Goal: Task Accomplishment & Management: Complete application form

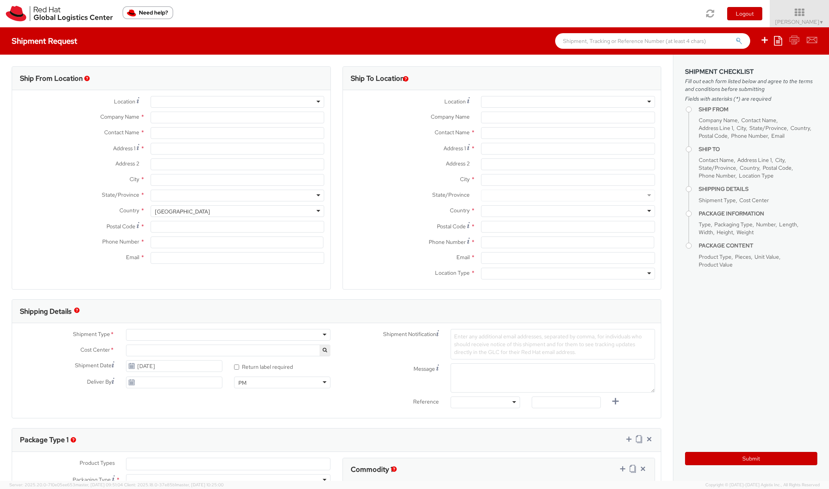
select select "689"
select select
type input "Red Hat, Inc."
type input "[PERSON_NAME]"
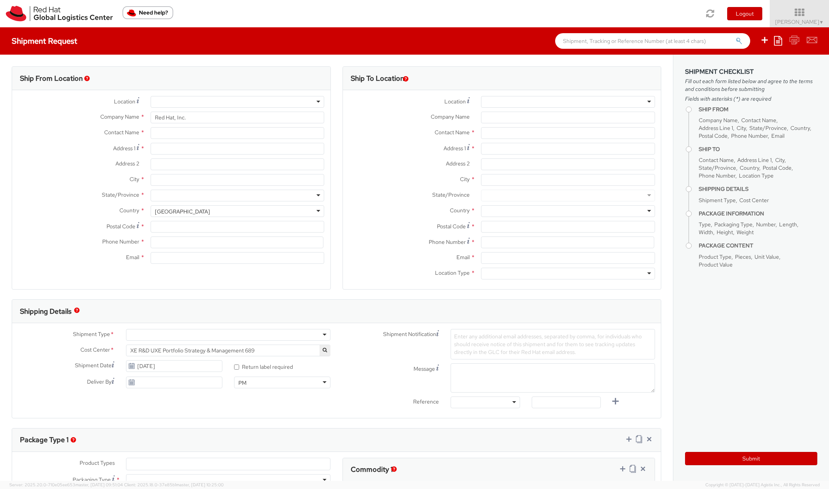
type input "100 East Davie Street"
type input "RALEIGH"
type input "27601"
type input "919-754-4950"
type input "portega@redhat.com"
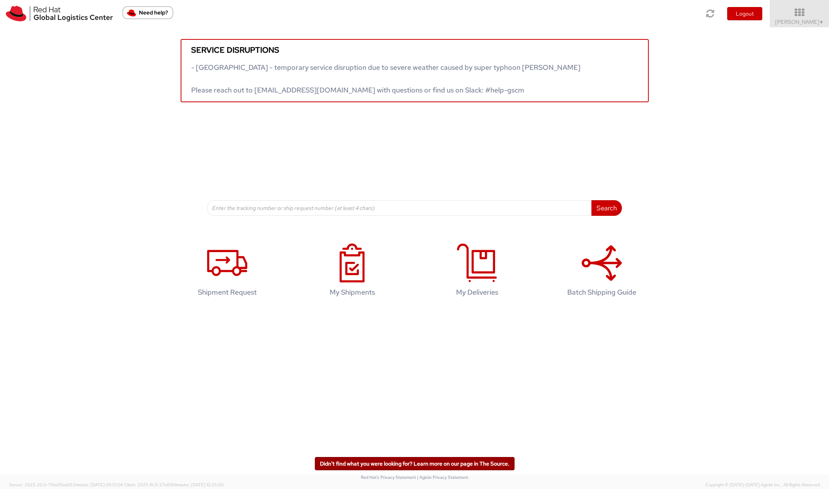
click at [483, 466] on link "Didn't find what you were looking for? Learn more on our page in The Source." at bounding box center [415, 463] width 200 height 13
click at [634, 157] on div "Service disruptions - South East Asia - temporary service disruption due to sev…" at bounding box center [414, 121] width 829 height 188
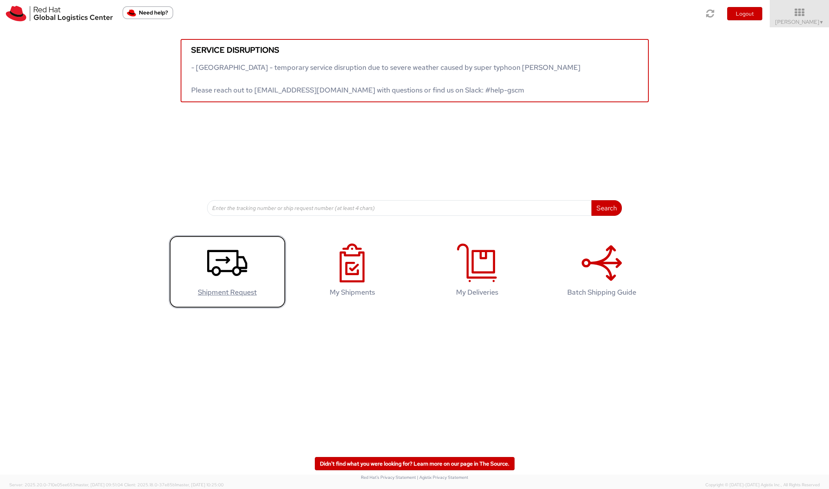
click at [208, 270] on use at bounding box center [227, 263] width 40 height 26
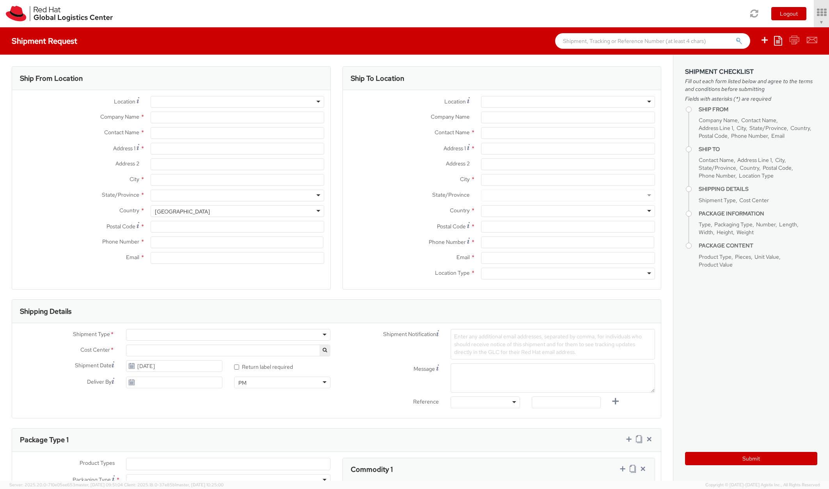
select select "689"
type input "Red Hat, Inc."
type input "[PERSON_NAME]"
type input "100 East Davie Street"
type input "RALEIGH"
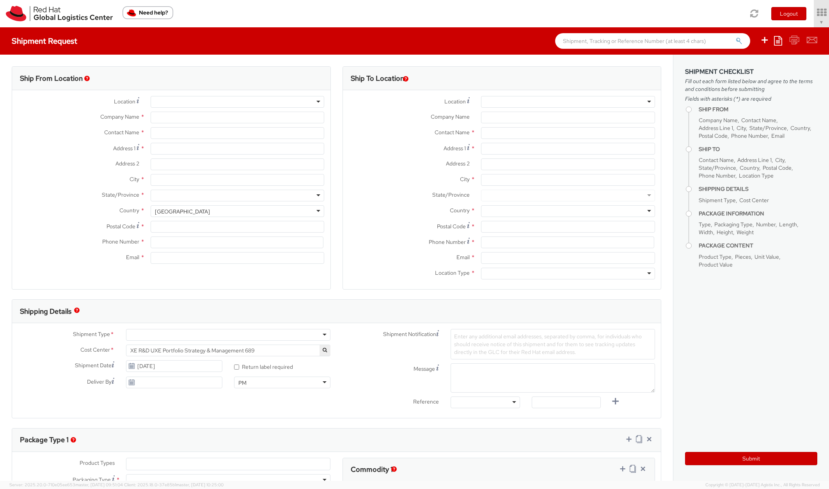
type input "27601"
type input "[PHONE_NUMBER]"
type input "[EMAIL_ADDRESS][DOMAIN_NAME]"
select select
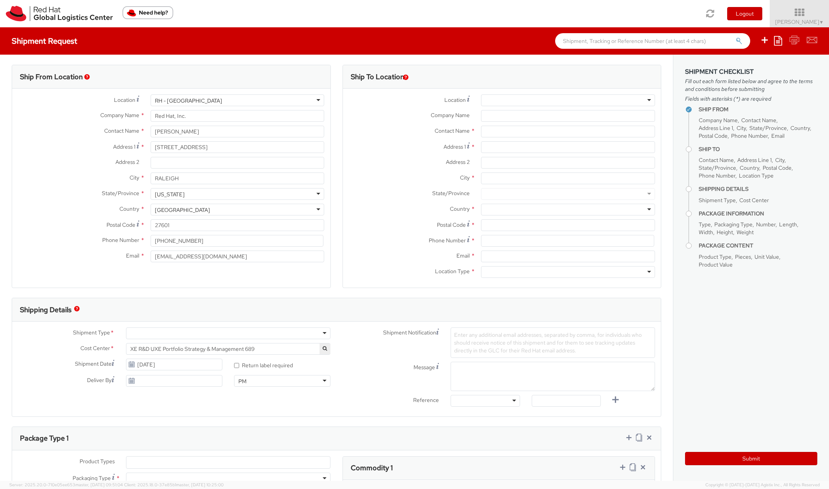
scroll to position [2, 0]
click at [800, 17] on icon at bounding box center [799, 12] width 68 height 11
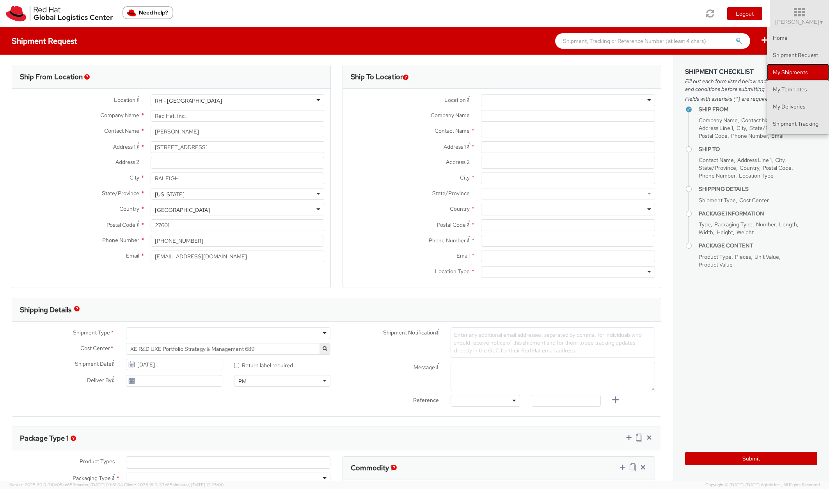
click at [795, 69] on link "My Shipments" at bounding box center [798, 72] width 62 height 17
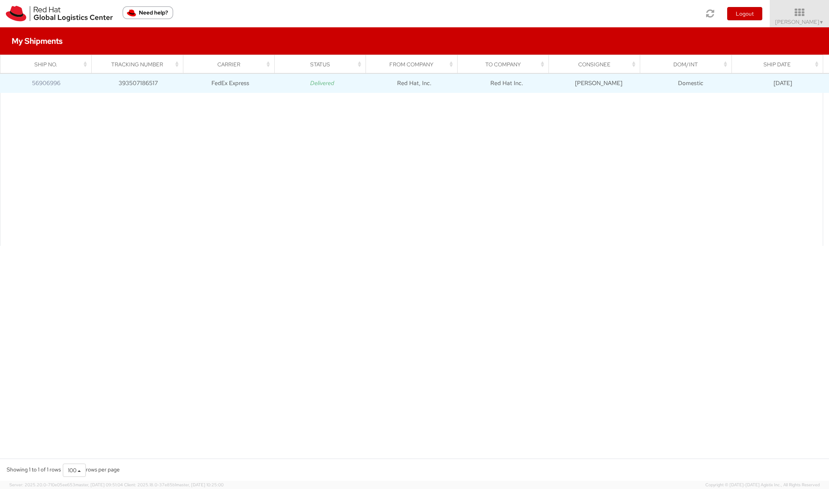
click at [276, 87] on td "Delivered" at bounding box center [322, 83] width 92 height 20
drag, startPoint x: 231, startPoint y: 88, endPoint x: 222, endPoint y: 88, distance: 9.0
click at [231, 88] on td "FedEx Express" at bounding box center [230, 83] width 92 height 20
click at [43, 85] on link "56906996" at bounding box center [46, 83] width 28 height 8
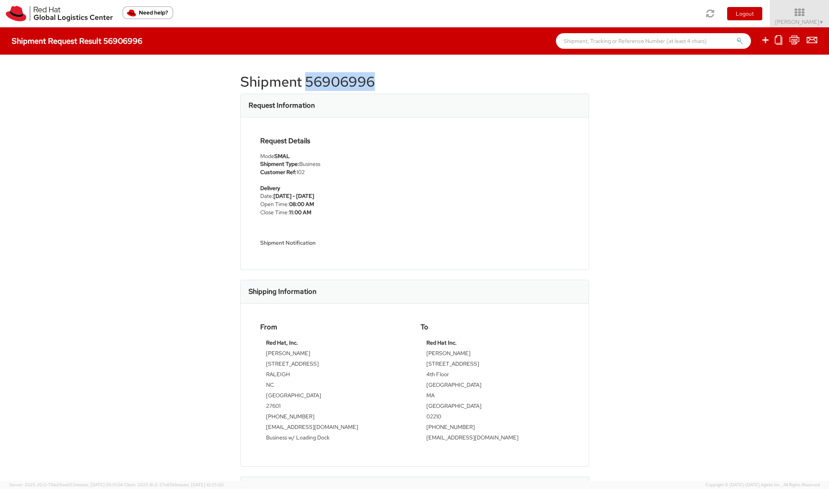
drag, startPoint x: 301, startPoint y: 80, endPoint x: 378, endPoint y: 80, distance: 76.5
click at [378, 80] on h1 "Shipment 56906996" at bounding box center [414, 82] width 349 height 16
copy h1 "56906996"
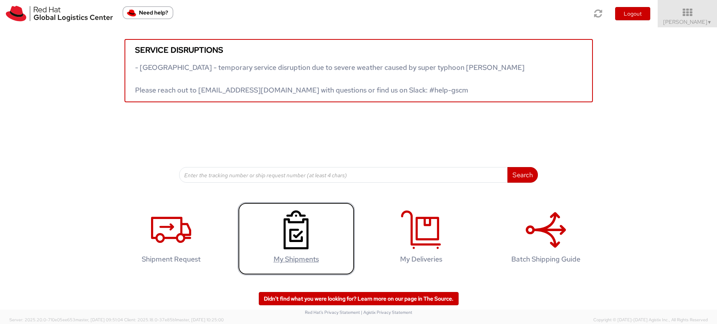
click at [311, 236] on icon at bounding box center [296, 229] width 40 height 39
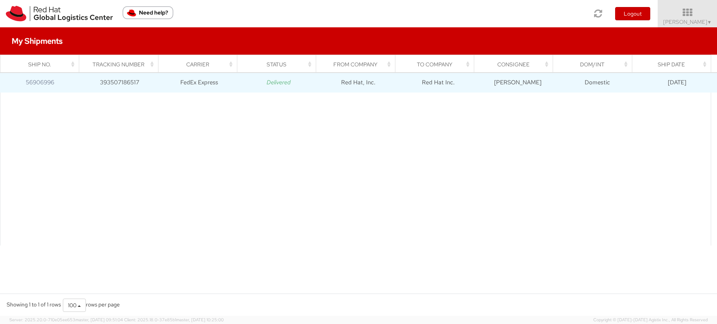
click at [188, 85] on td "FedEx Express" at bounding box center [199, 83] width 80 height 20
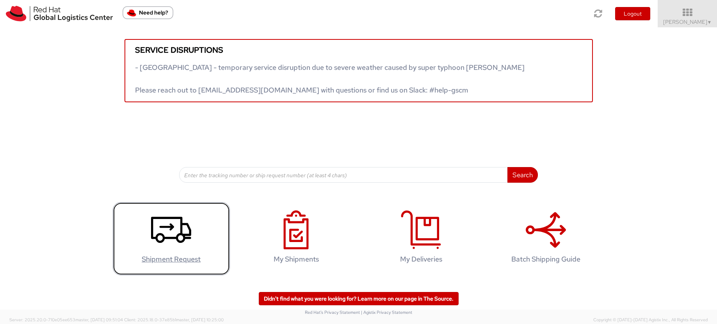
click at [170, 245] on icon at bounding box center [171, 229] width 40 height 39
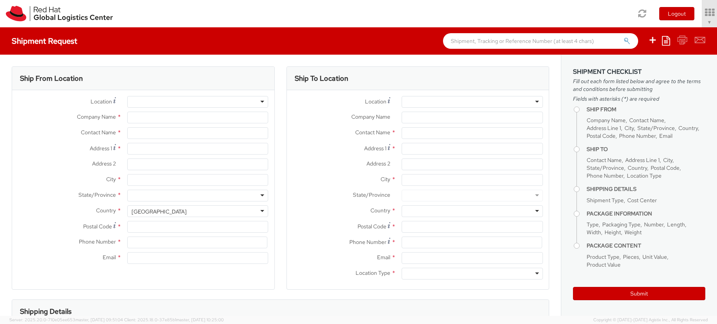
select select "689"
type input "Red Hat, Inc."
type input "[PERSON_NAME]"
type input "[STREET_ADDRESS]"
type input "RALEIGH"
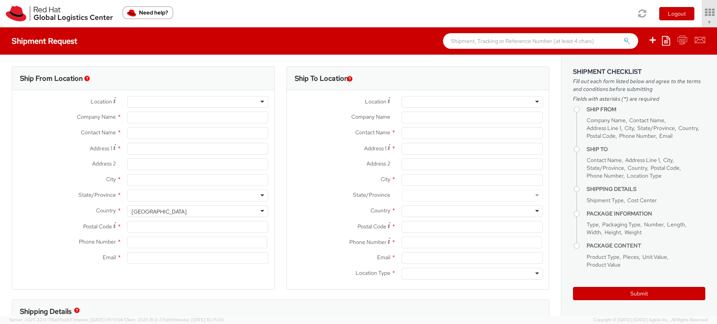
type input "27601"
type input "[PHONE_NUMBER]"
type input "[EMAIL_ADDRESS][DOMAIN_NAME]"
select select
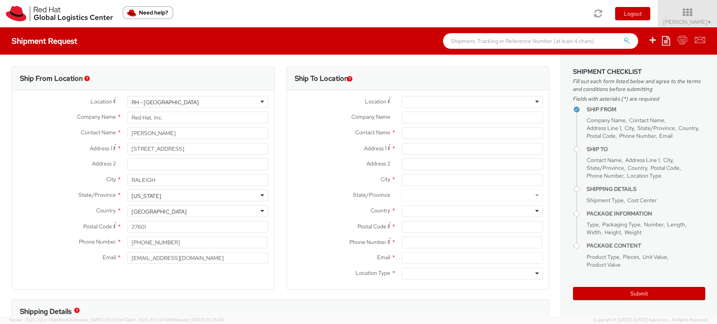
click at [171, 102] on div "RH - [GEOGRAPHIC_DATA]" at bounding box center [197, 102] width 141 height 12
type input "[GEOGRAPHIC_DATA]"
type input "Red Hat Inc."
type input "[STREET_ADDRESS]"
type input "4th Floor"
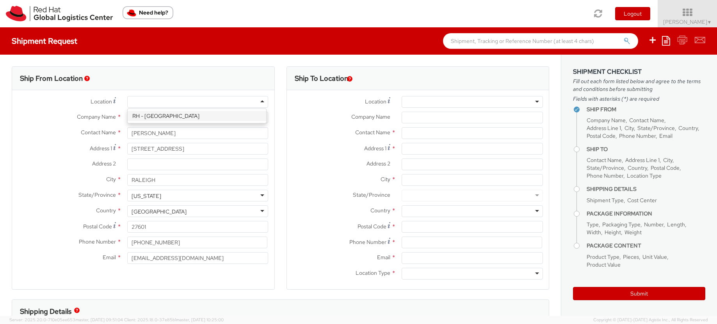
type input "[GEOGRAPHIC_DATA]"
type input "02210"
type input "[PHONE_NUMBER]"
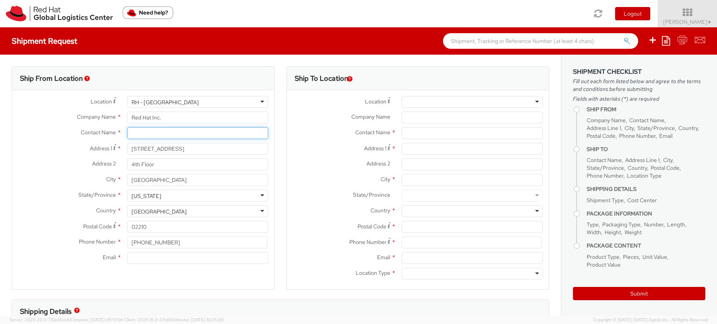
click at [156, 131] on input "text" at bounding box center [197, 133] width 141 height 12
click at [81, 136] on span "Contact Name" at bounding box center [98, 132] width 35 height 7
click at [140, 130] on input "text" at bounding box center [197, 133] width 141 height 12
type input "[PERSON_NAME]"
click at [43, 166] on label "Address 2 *" at bounding box center [66, 163] width 109 height 10
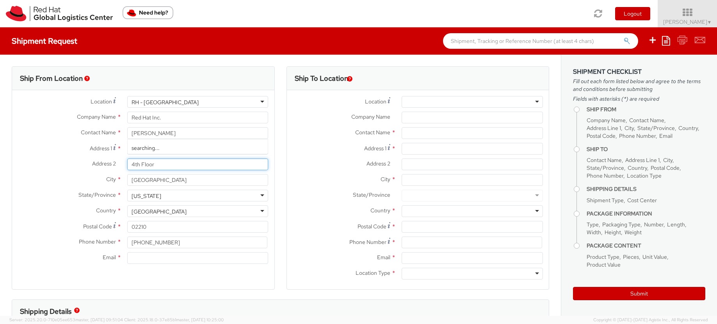
click at [127, 166] on input "4th Floor" at bounding box center [197, 164] width 141 height 12
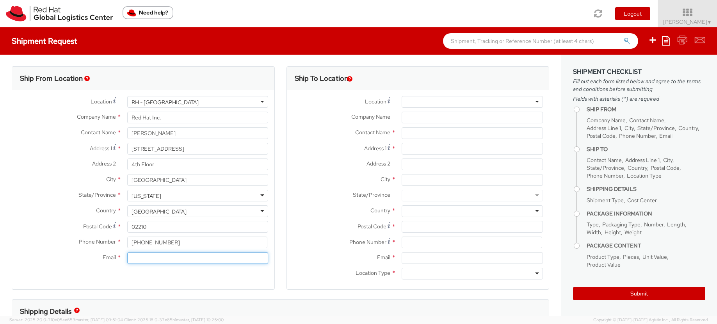
click at [156, 262] on input "Email *" at bounding box center [197, 258] width 141 height 12
click at [141, 259] on input "Email *" at bounding box center [197, 258] width 141 height 12
type input "o"
type input "[EMAIL_ADDRESS][DOMAIN_NAME]"
click at [291, 188] on div "City *" at bounding box center [418, 182] width 262 height 16
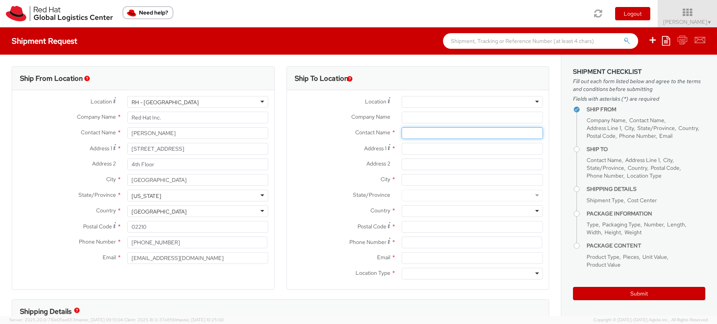
click at [412, 135] on input "text" at bounding box center [471, 133] width 141 height 12
type input "[PERSON_NAME]"
click at [360, 184] on div "City *" at bounding box center [418, 180] width 262 height 12
click at [427, 146] on input "Address 1 *" at bounding box center [471, 149] width 141 height 12
type input "Menagerie 8"
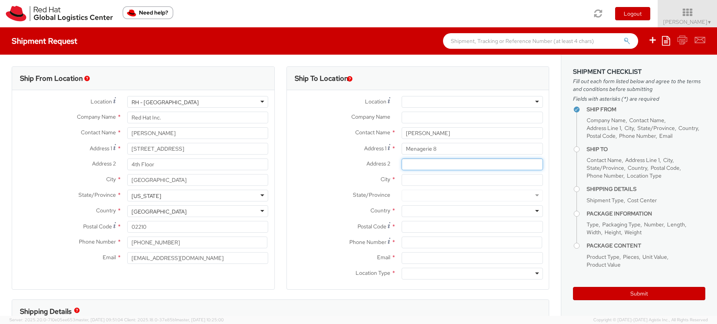
click at [436, 165] on input "Address 2 *" at bounding box center [471, 164] width 141 height 12
type input "2273BS Voorburg"
click at [457, 179] on input "City *" at bounding box center [471, 180] width 141 height 12
type input "T"
drag, startPoint x: 454, startPoint y: 161, endPoint x: 424, endPoint y: 163, distance: 30.5
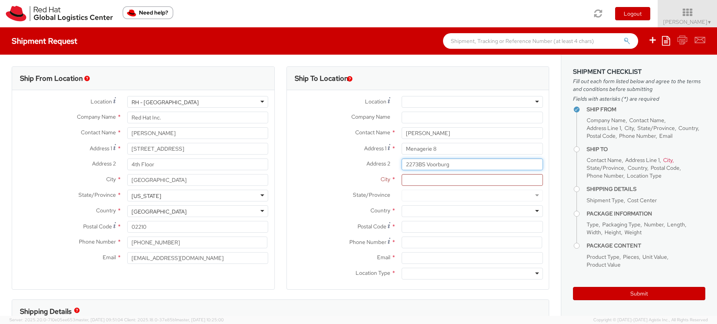
click at [423, 163] on input "2273BS Voorburg" at bounding box center [471, 164] width 141 height 12
type input "2273BS"
click at [415, 181] on input "City *" at bounding box center [471, 180] width 141 height 12
type input "Voorburg"
click at [416, 211] on div at bounding box center [471, 211] width 141 height 12
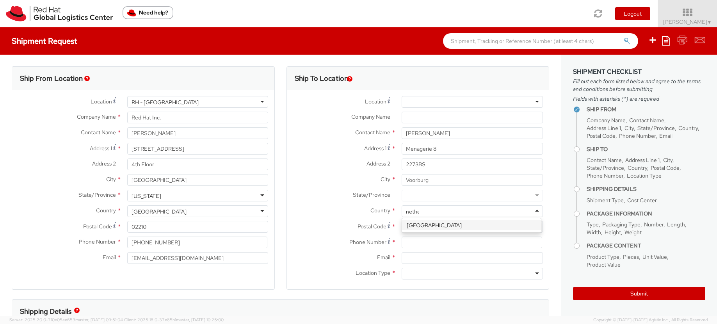
type input "nether"
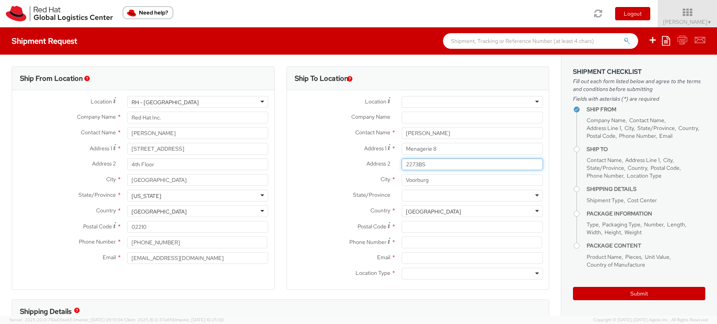
click at [416, 166] on input "2273BS" at bounding box center [471, 164] width 141 height 12
type input "2273 BS"
click at [322, 191] on label "State/Province *" at bounding box center [341, 195] width 109 height 10
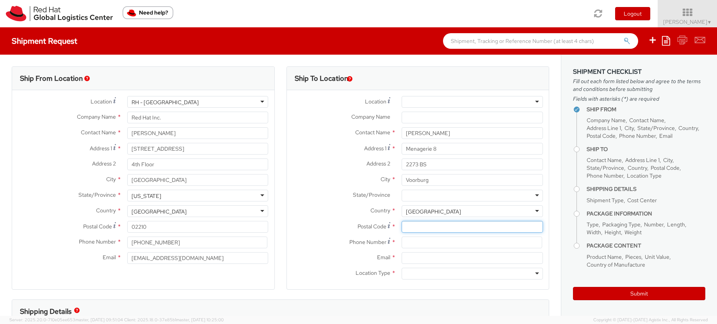
click at [413, 230] on input "Postal Code *" at bounding box center [471, 227] width 141 height 12
click at [324, 221] on label "Postal Code *" at bounding box center [341, 226] width 109 height 11
click at [401, 221] on input "Postal Code *" at bounding box center [471, 227] width 141 height 12
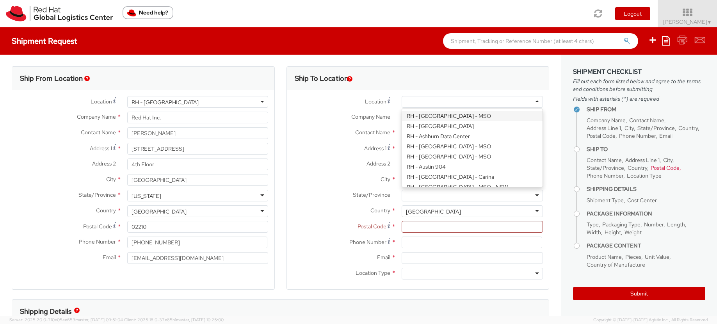
click at [487, 103] on div at bounding box center [471, 102] width 141 height 12
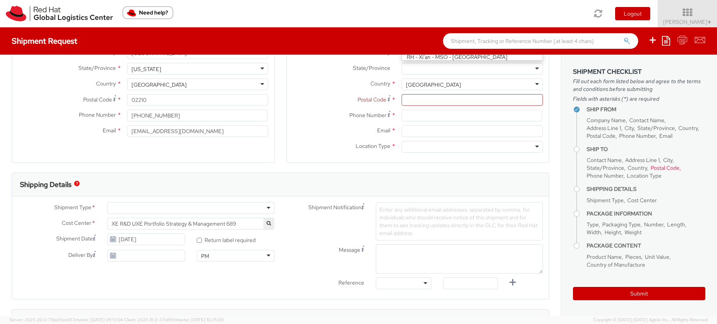
click at [308, 120] on div "Phone Number *" at bounding box center [418, 116] width 262 height 12
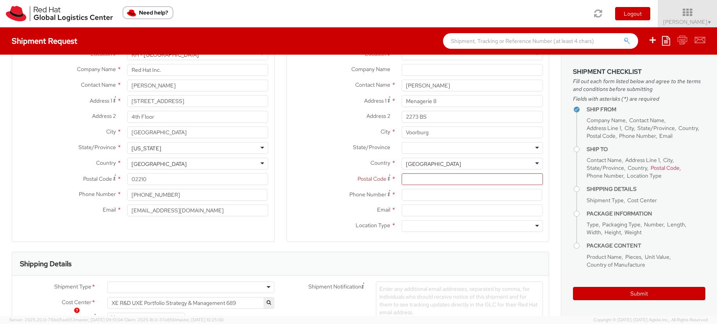
scroll to position [0, 0]
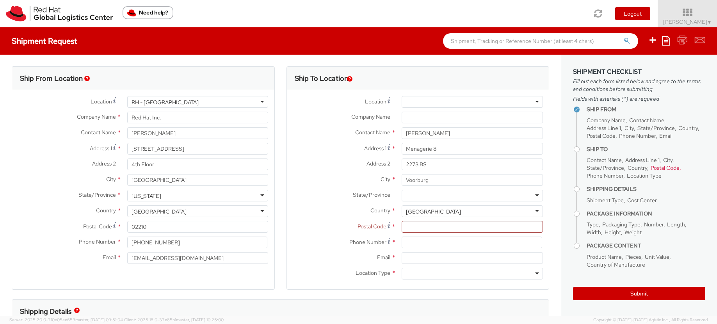
click at [357, 223] on span "Postal Code" at bounding box center [371, 226] width 29 height 7
click at [401, 223] on input "Postal Code *" at bounding box center [471, 227] width 141 height 12
click at [426, 243] on input at bounding box center [471, 242] width 140 height 12
click at [410, 259] on input "Email *" at bounding box center [471, 258] width 141 height 12
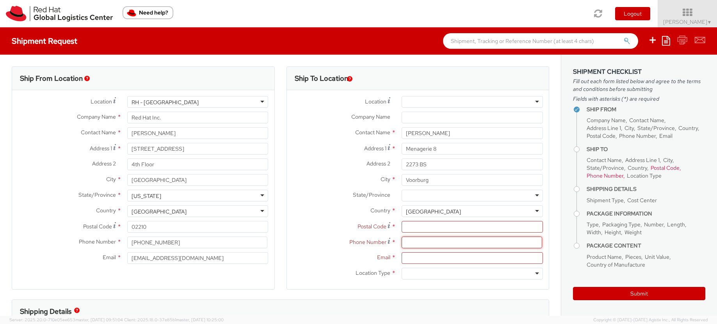
click at [410, 241] on input at bounding box center [471, 242] width 140 height 12
paste input "[PHONE_NUMBER]"
type input "[PHONE_NUMBER]"
click at [333, 254] on label "Email *" at bounding box center [341, 257] width 109 height 10
click at [401, 254] on input "Email *" at bounding box center [471, 258] width 141 height 12
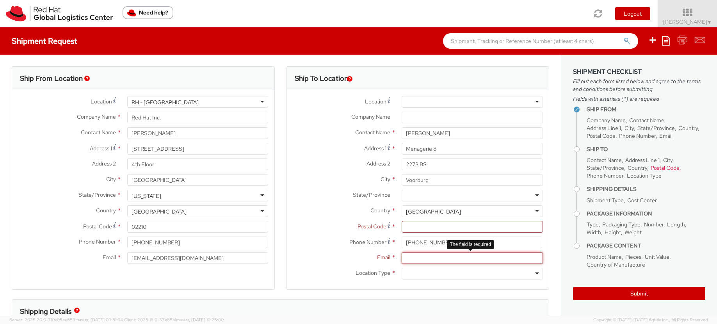
paste input "[EMAIL_ADDRESS][DOMAIN_NAME]"
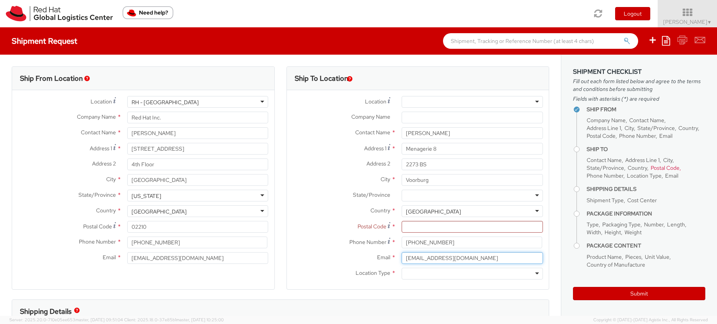
type input "[EMAIL_ADDRESS][DOMAIN_NAME]"
click at [346, 263] on div "Email * [EMAIL_ADDRESS][DOMAIN_NAME]" at bounding box center [418, 258] width 262 height 12
click at [407, 275] on div at bounding box center [471, 274] width 141 height 12
click at [326, 263] on div "Email * [EMAIL_ADDRESS][DOMAIN_NAME]" at bounding box center [418, 258] width 262 height 12
click at [410, 227] on input "Postal Code *" at bounding box center [471, 227] width 141 height 12
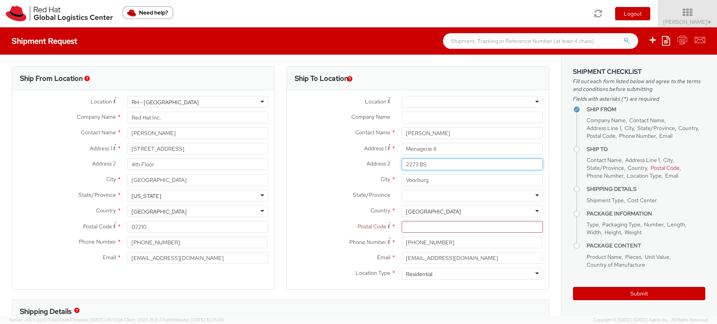
drag, startPoint x: 406, startPoint y: 167, endPoint x: 390, endPoint y: 165, distance: 16.0
click at [390, 165] on div "Address 2 * 2273 BS" at bounding box center [418, 164] width 262 height 12
drag, startPoint x: 427, startPoint y: 165, endPoint x: 399, endPoint y: 161, distance: 28.4
click at [401, 161] on input "2273 BS" at bounding box center [471, 164] width 141 height 12
paste input "[EMAIL_ADDRESS][DOMAIN_NAME]"
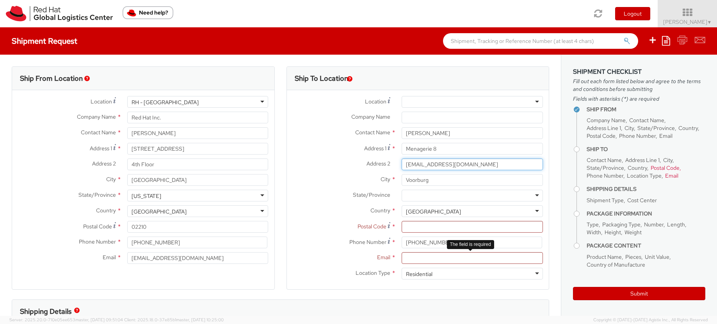
type input "2273 BS"
click at [426, 257] on input "Email *" at bounding box center [471, 258] width 141 height 12
paste input "[EMAIL_ADDRESS][DOMAIN_NAME]"
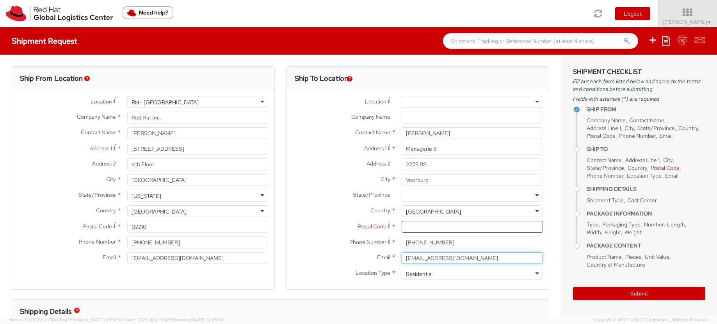
type input "[EMAIL_ADDRESS][DOMAIN_NAME]"
click at [349, 238] on span "Phone Number" at bounding box center [367, 241] width 37 height 7
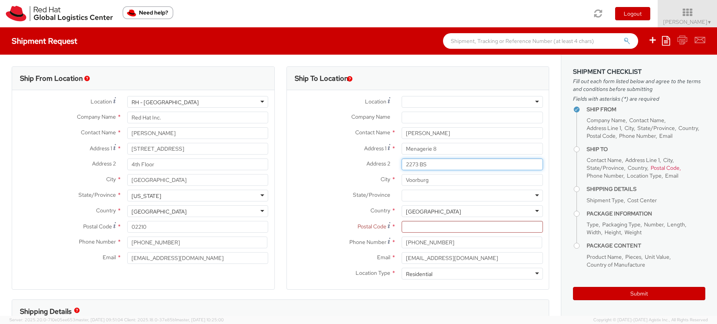
drag, startPoint x: 429, startPoint y: 167, endPoint x: 390, endPoint y: 164, distance: 39.5
click at [390, 164] on div "Address 2 * 2273 BS" at bounding box center [418, 164] width 262 height 12
click at [431, 163] on input "2273 BS" at bounding box center [471, 164] width 141 height 12
drag, startPoint x: 431, startPoint y: 163, endPoint x: 391, endPoint y: 162, distance: 39.8
click at [391, 162] on div "Address 2 * 2273 BS" at bounding box center [418, 164] width 262 height 12
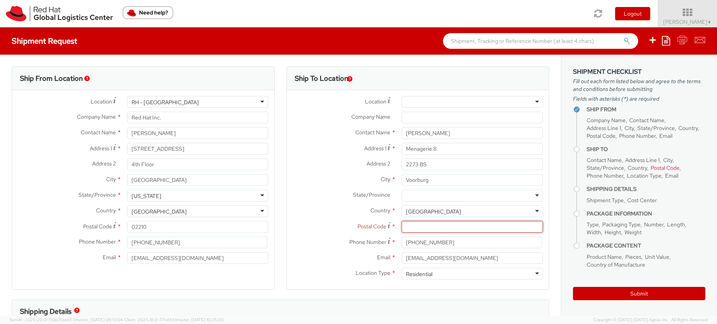
click at [424, 231] on input "Postal Code *" at bounding box center [471, 227] width 141 height 12
paste input "2273 BS"
type input "2273 BS"
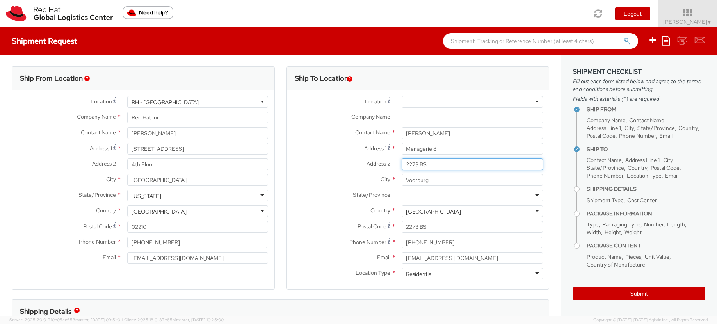
drag, startPoint x: 432, startPoint y: 165, endPoint x: 369, endPoint y: 161, distance: 63.7
click at [369, 161] on div "Address 2 * 2273 BS" at bounding box center [418, 164] width 262 height 12
click at [353, 193] on span "State/Province" at bounding box center [371, 194] width 37 height 7
click at [302, 235] on div "Postal Code * 2273 BS" at bounding box center [418, 229] width 262 height 16
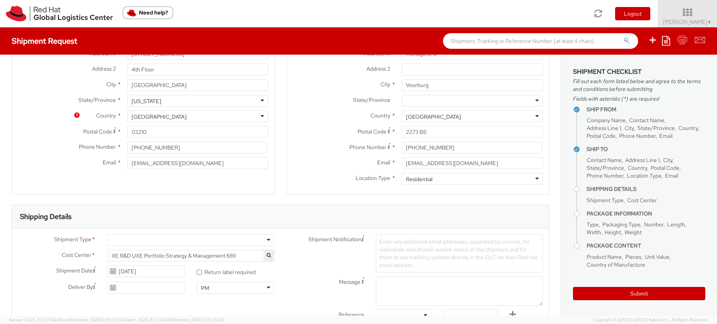
scroll to position [195, 0]
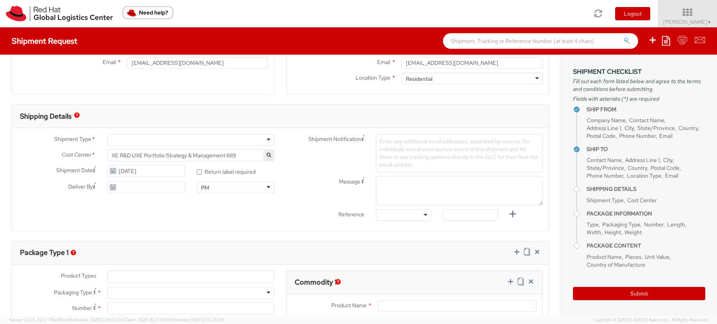
click at [138, 140] on div at bounding box center [190, 140] width 167 height 12
click at [301, 178] on label "Message" at bounding box center [324, 180] width 89 height 9
click at [376, 178] on textarea "Message" at bounding box center [459, 190] width 167 height 29
click at [294, 175] on div "Shipment Notification Enter any additional email addresses, separated by comma,…" at bounding box center [414, 155] width 268 height 42
type input "[DATE]"
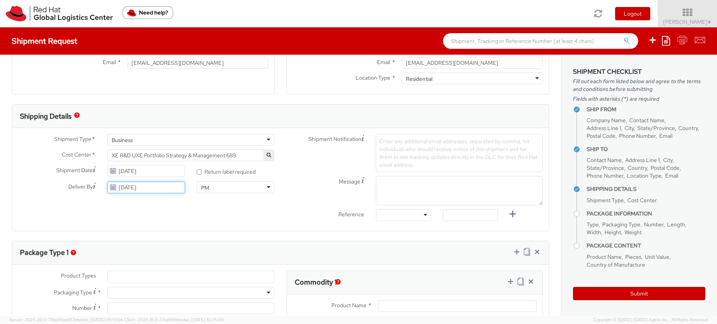
click at [159, 188] on input "[DATE]" at bounding box center [146, 187] width 78 height 12
click at [263, 225] on div "Shipment Type * Business Business Business Personal Cost Center * XE R&D UXE Po…" at bounding box center [280, 179] width 536 height 103
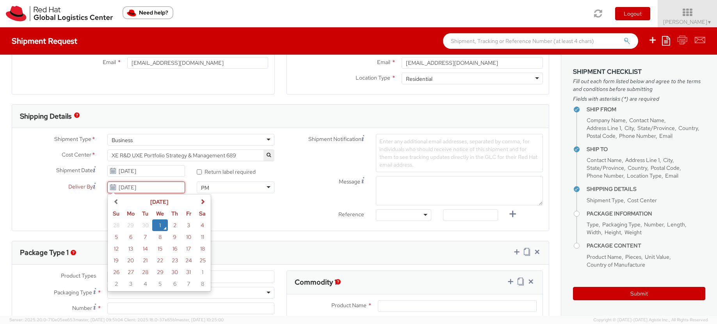
drag, startPoint x: 163, startPoint y: 193, endPoint x: 95, endPoint y: 186, distance: 69.0
click at [95, 186] on div "Deliver By [DATE] [DATE] Su Mo Tu We Th Fr Sa 28 29 30 1 2 3 4 5 6 7 8 9 10 11 …" at bounding box center [101, 187] width 179 height 12
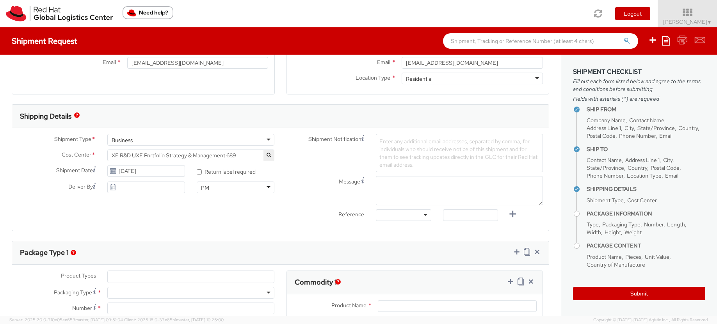
click at [259, 228] on div "Shipment Type * Business Business Business Personal Cost Center * XE R&D UXE Po…" at bounding box center [280, 179] width 536 height 103
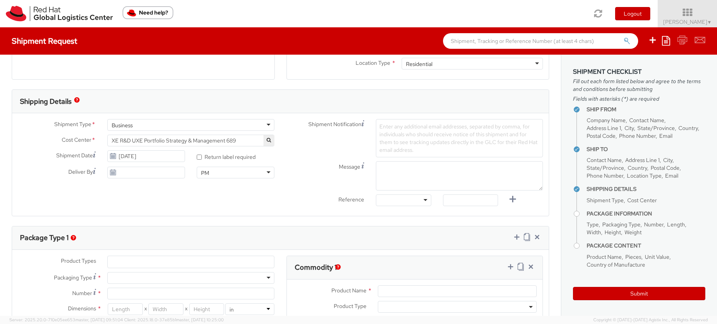
scroll to position [210, 0]
click at [254, 140] on span "XE R&D UXE Portfolio Strategy & Management 689" at bounding box center [191, 140] width 158 height 7
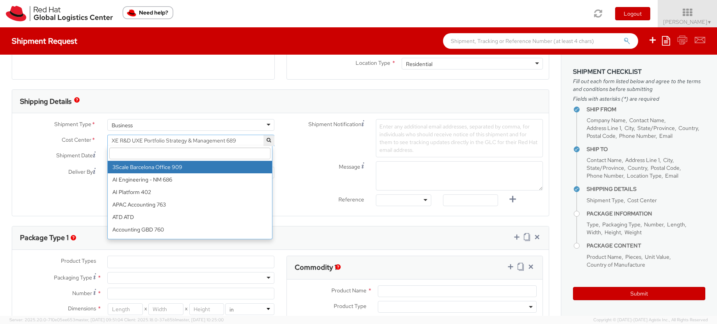
click at [229, 155] on input "search" at bounding box center [189, 153] width 161 height 12
paste input "EMEA.[PERSON_NAME] Global Operations.102"
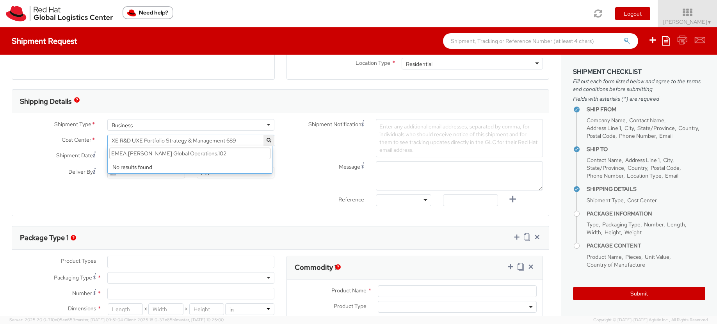
drag, startPoint x: 215, startPoint y: 154, endPoint x: 76, endPoint y: 151, distance: 138.5
click at [76, 151] on div "Shipment Type * Business Business Business Personal Cost Center * XE R&D UXE Po…" at bounding box center [146, 150] width 268 height 63
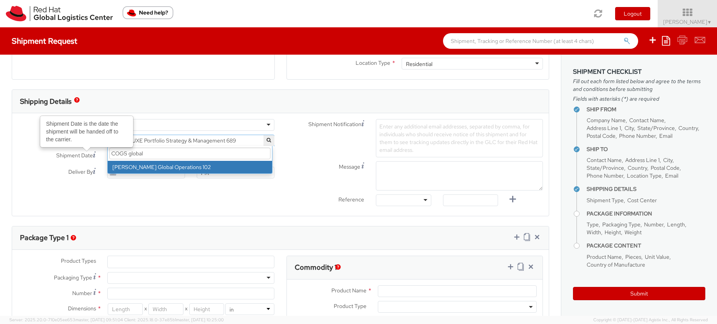
type input "COGS global"
select select "102"
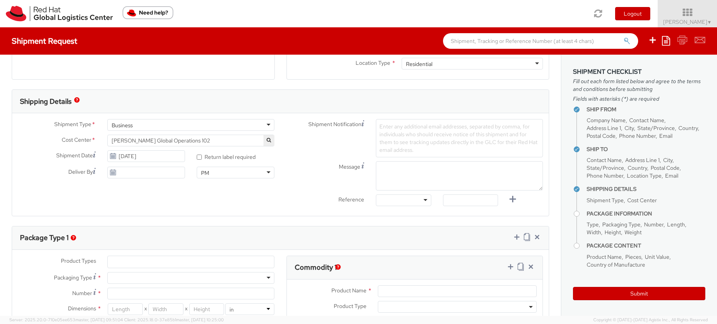
click at [290, 200] on label "Reference" at bounding box center [324, 198] width 89 height 9
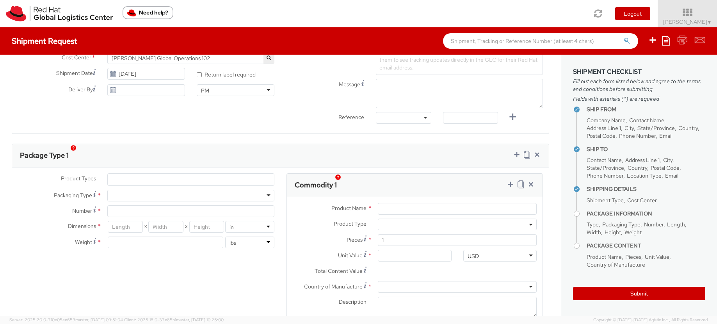
scroll to position [300, 0]
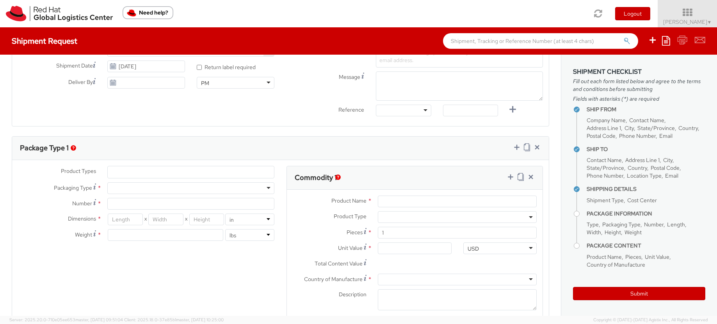
click at [133, 190] on div at bounding box center [190, 188] width 167 height 12
click at [133, 203] on input "Number *" at bounding box center [190, 204] width 167 height 12
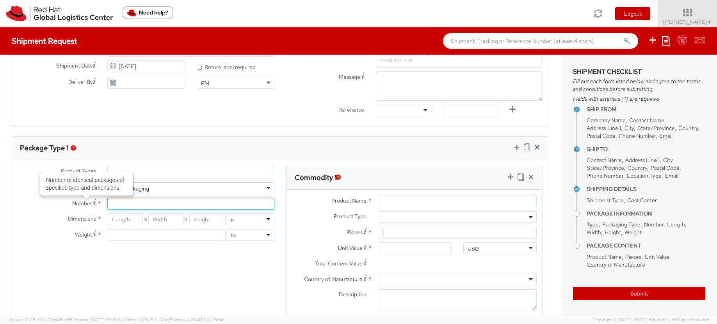
click at [137, 205] on input "Number Number of identical packages of specified type and dimensions *" at bounding box center [190, 204] width 167 height 12
type input "1"
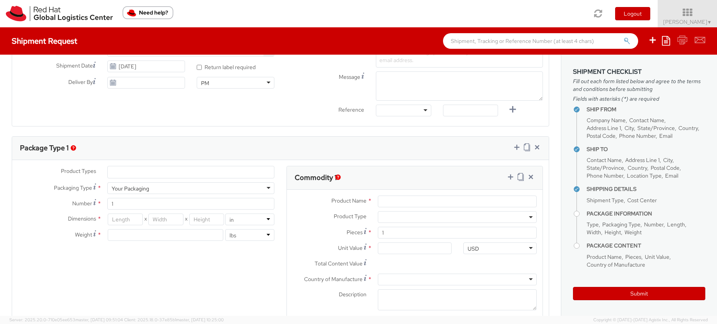
click at [115, 245] on div "Product Types * Documents Docking Station Laptop Monitor Other Hardware Server …" at bounding box center [146, 207] width 268 height 83
click at [129, 220] on input "number" at bounding box center [125, 219] width 35 height 12
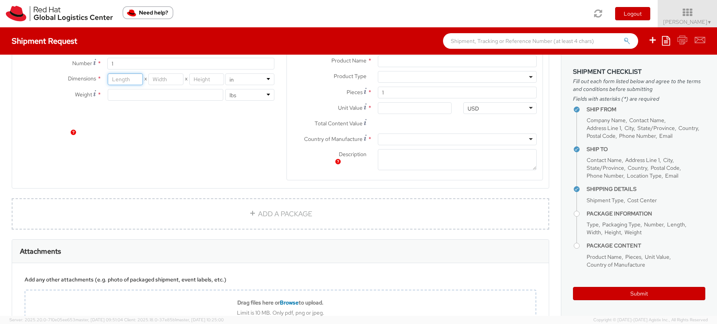
scroll to position [270, 0]
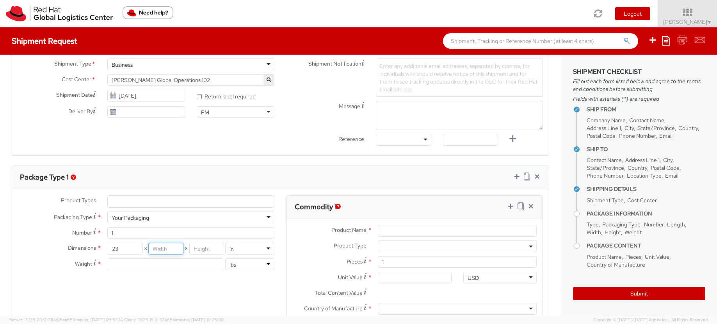
click at [165, 251] on input "number" at bounding box center [165, 249] width 35 height 12
click at [115, 248] on input "23" at bounding box center [125, 249] width 35 height 12
click at [119, 248] on input "23" at bounding box center [125, 249] width 35 height 12
type input "2"
type input "12"
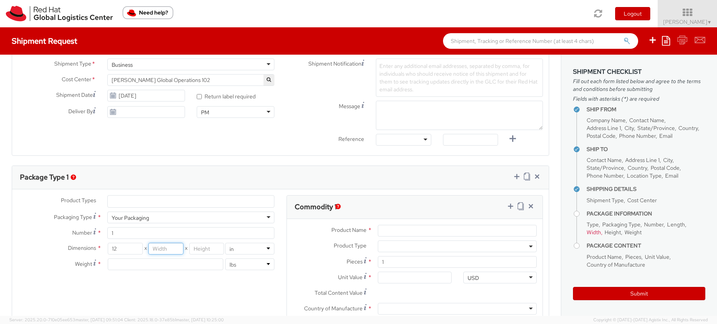
click at [154, 248] on input "number" at bounding box center [165, 249] width 35 height 12
type input "10"
click at [208, 247] on input "number" at bounding box center [206, 249] width 35 height 12
type input "1"
type input "8"
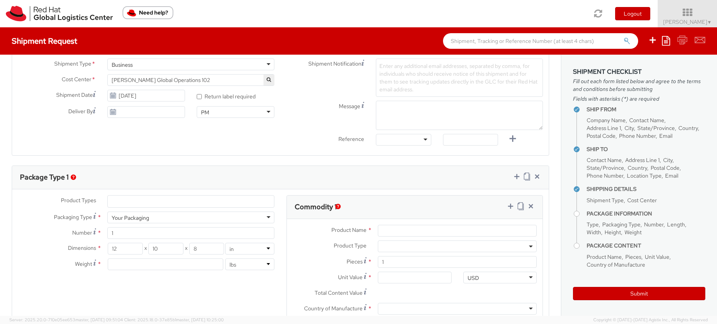
click at [188, 289] on div "Product Types * Documents Docking Station Laptop Monitor Other Hardware Server …" at bounding box center [280, 277] width 536 height 165
click at [138, 266] on input "number" at bounding box center [165, 264] width 115 height 12
type input "3"
click at [158, 288] on div "Product Types * Documents Docking Station Laptop Monitor Other Hardware Server …" at bounding box center [280, 277] width 536 height 165
click at [390, 232] on input "Product Name *" at bounding box center [457, 231] width 159 height 12
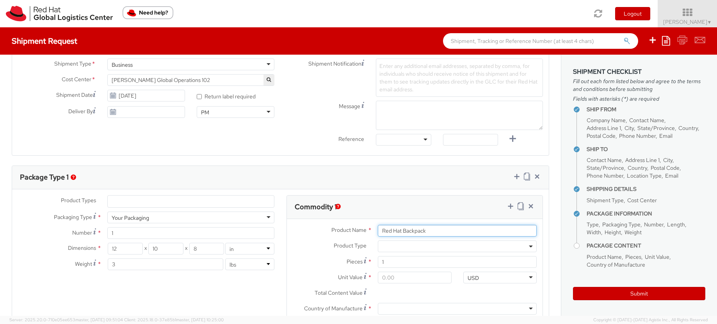
type input "Red Hat Backpack"
click at [398, 282] on input "Unit Value *" at bounding box center [415, 277] width 74 height 12
type input "3.00"
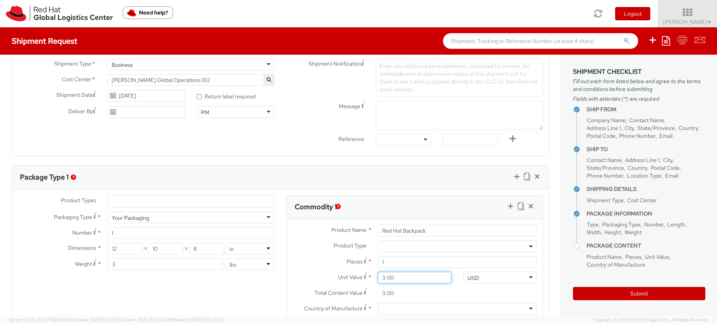
type input "35.00"
click at [406, 297] on input "35.00" at bounding box center [415, 293] width 74 height 12
click at [410, 309] on div at bounding box center [457, 309] width 159 height 12
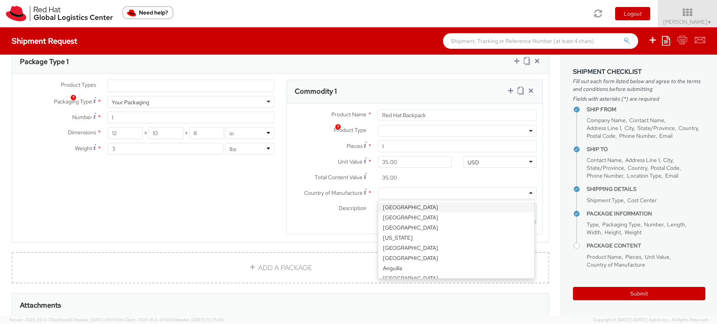
scroll to position [434, 0]
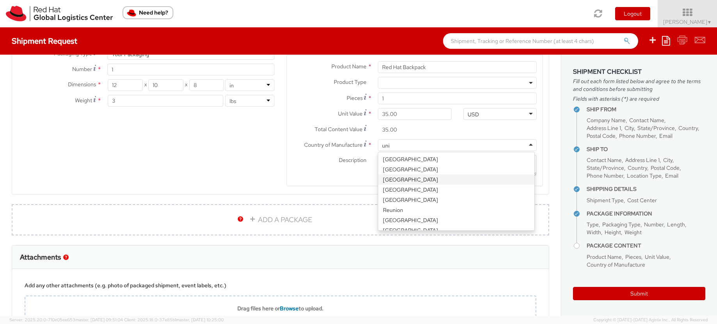
type input "unite"
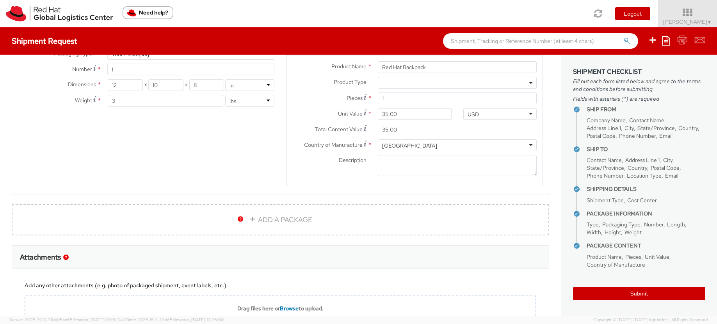
scroll to position [0, 0]
click at [309, 184] on div "Product Name * Red Hat Backpack Product Type * Documents Docking Station Laptop…" at bounding box center [415, 120] width 256 height 131
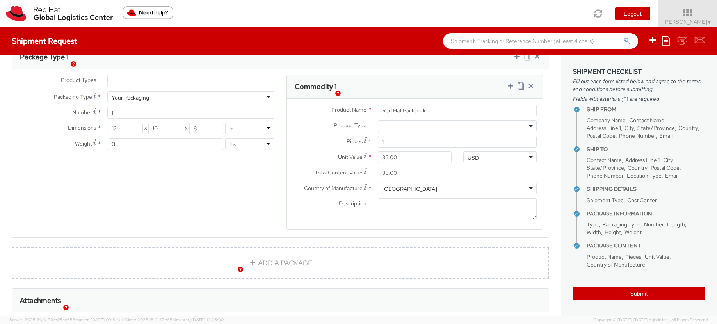
scroll to position [142, 0]
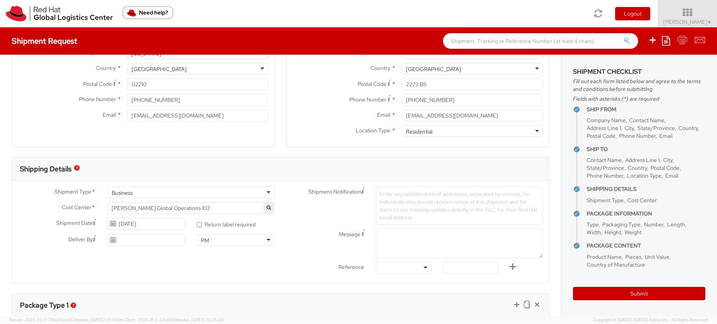
click at [402, 198] on span "Enter any additional email addresses, separated by comma, for individuals who s…" at bounding box center [458, 205] width 158 height 30
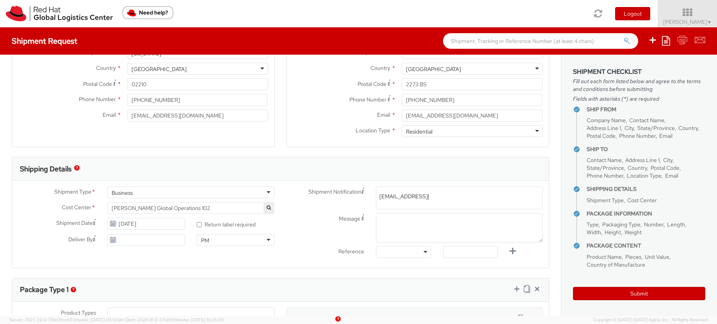
scroll to position [0, 2]
type input "[EMAIL_ADDRESS][DOMAIN_NAME]"
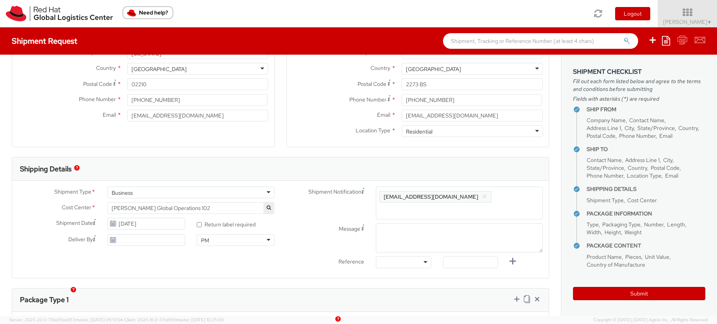
click at [288, 228] on div "Message" at bounding box center [414, 237] width 268 height 29
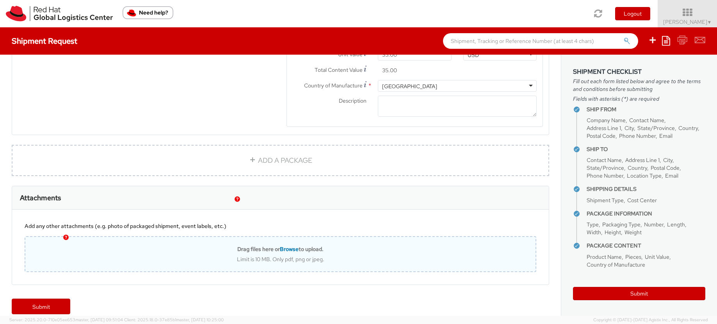
scroll to position [262, 0]
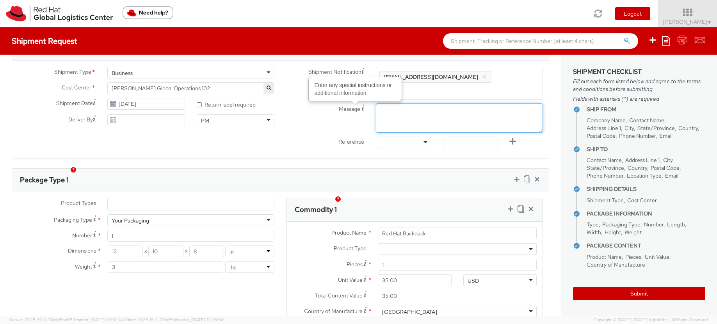
click at [388, 105] on textarea "Message Enter any special instructions or additional information." at bounding box center [459, 117] width 167 height 29
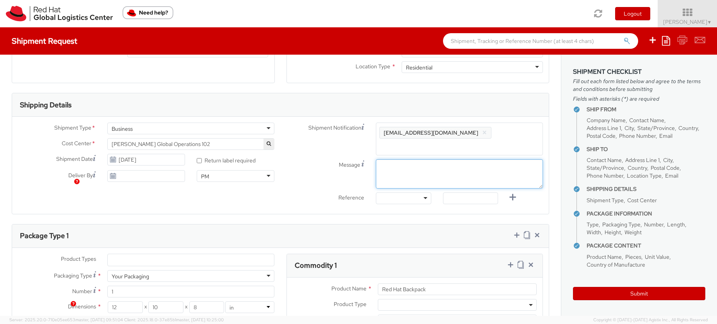
scroll to position [128, 0]
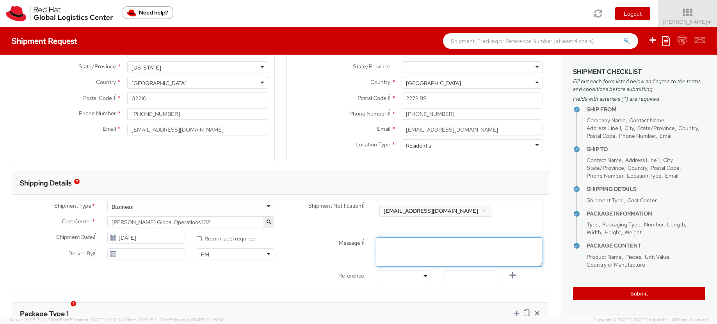
click at [416, 246] on textarea "Message" at bounding box center [459, 251] width 167 height 29
drag, startPoint x: 457, startPoint y: 239, endPoint x: 424, endPoint y: 242, distance: 32.8
click at [424, 242] on textarea "This package is located in the Boston office, addressed to [PERSON_NAME]. It ne…" at bounding box center [459, 251] width 167 height 29
click at [437, 255] on textarea "This package is located in the Boston office, addressed to [PERSON_NAME]. It no…" at bounding box center [459, 251] width 167 height 29
type textarea "This package is located in the Boston office, addressed to [PERSON_NAME]. It no…"
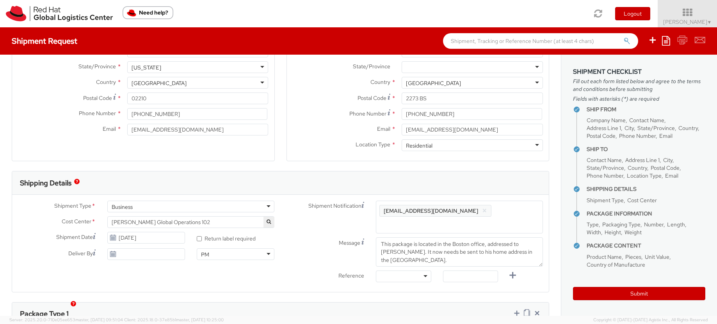
click at [415, 270] on div at bounding box center [403, 276] width 55 height 12
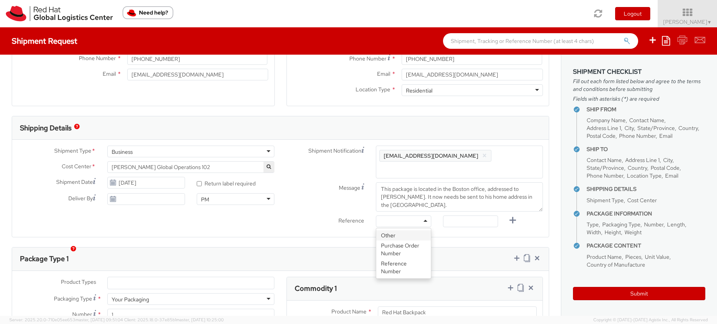
scroll to position [185, 0]
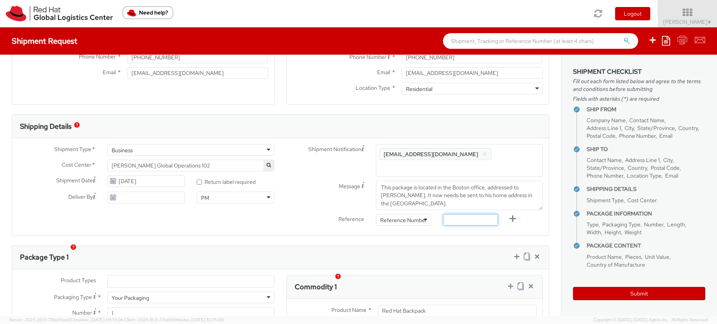
click at [468, 214] on input "text" at bounding box center [470, 220] width 55 height 12
paste input "56906996"
type input "56906996"
click at [460, 235] on div "Ship From Location Location * [GEOGRAPHIC_DATA] - [GEOGRAPHIC_DATA] [GEOGRAPHIC…" at bounding box center [280, 233] width 561 height 727
click at [318, 220] on div "Shipment Type * Business Business Business Personal Cost Center * XE R&D UXE Po…" at bounding box center [280, 186] width 536 height 97
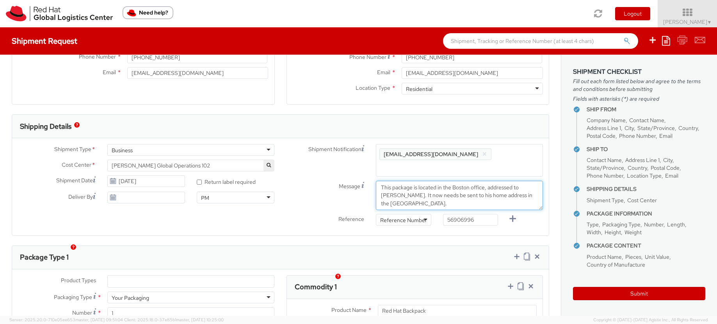
click at [443, 197] on textarea "This package is located in the Boston office, addressed to [PERSON_NAME]. It no…" at bounding box center [459, 195] width 167 height 29
paste textarea "56906996"
type textarea "This package is located in the Boston office, addressed to [PERSON_NAME]. It no…"
click at [449, 233] on div "Ship From Location Location * [GEOGRAPHIC_DATA] - [GEOGRAPHIC_DATA] [GEOGRAPHIC…" at bounding box center [280, 233] width 561 height 727
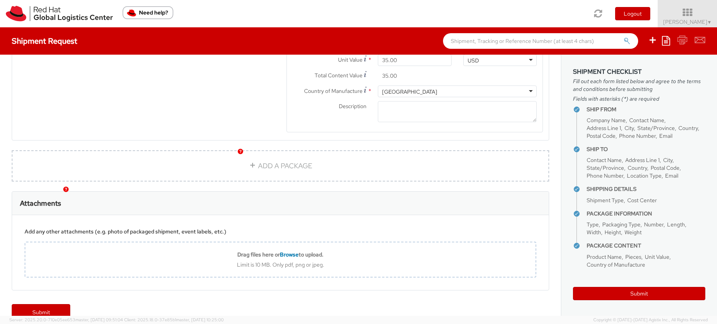
scroll to position [488, 0]
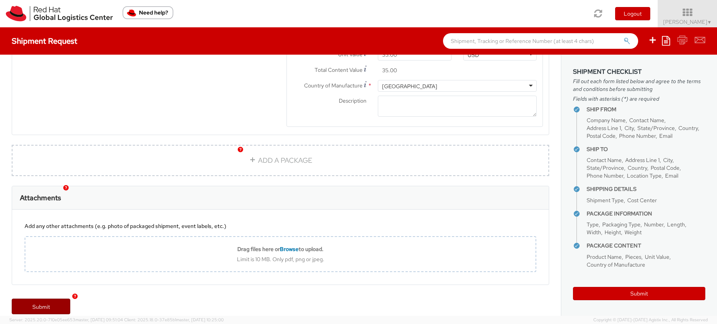
click at [37, 298] on link "Submit" at bounding box center [41, 306] width 59 height 16
type input "[PERSON_NAME]"
